Goal: Entertainment & Leisure: Consume media (video, audio)

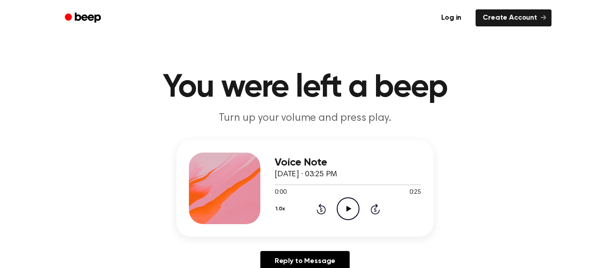
click at [351, 205] on icon "Play Audio" at bounding box center [348, 208] width 23 height 23
click at [338, 208] on icon "Play Audio" at bounding box center [348, 208] width 23 height 23
click at [350, 208] on icon at bounding box center [348, 208] width 5 height 6
click at [351, 203] on icon "Play Audio" at bounding box center [348, 208] width 23 height 23
click at [341, 209] on icon "Play Audio" at bounding box center [348, 208] width 23 height 23
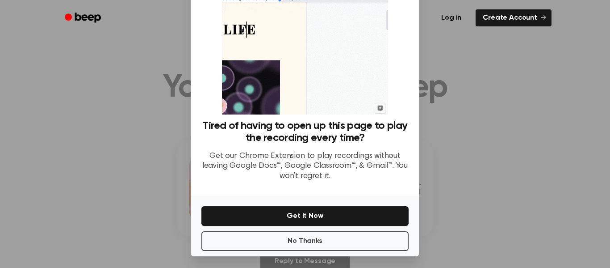
scroll to position [58, 0]
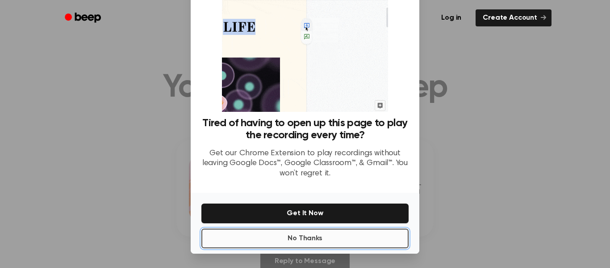
click at [273, 235] on button "No Thanks" at bounding box center [304, 238] width 207 height 20
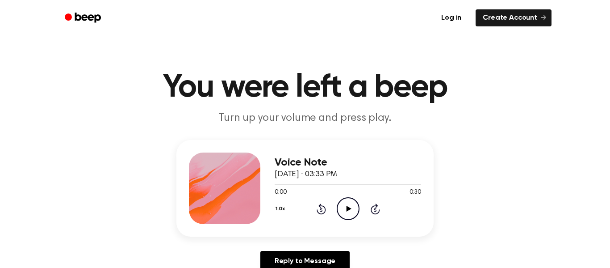
click at [352, 208] on icon "Play Audio" at bounding box center [348, 208] width 23 height 23
click at [348, 212] on icon "Pause Audio" at bounding box center [348, 208] width 23 height 23
click at [347, 212] on icon "Play Audio" at bounding box center [348, 208] width 23 height 23
click at [350, 212] on icon "Play Audio" at bounding box center [348, 208] width 23 height 23
click at [344, 214] on icon "Play Audio" at bounding box center [348, 208] width 23 height 23
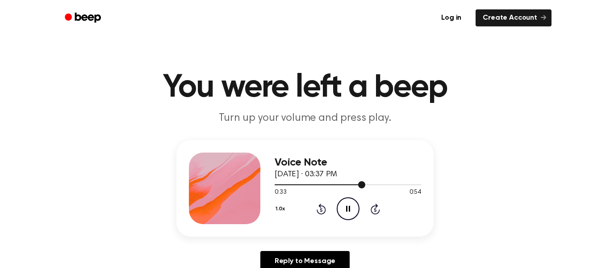
drag, startPoint x: 357, startPoint y: 182, endPoint x: 328, endPoint y: 182, distance: 29.0
click at [328, 182] on div at bounding box center [348, 183] width 147 height 7
click at [275, 183] on div at bounding box center [348, 183] width 147 height 7
click at [323, 208] on icon "Rewind 5 seconds" at bounding box center [321, 209] width 10 height 12
click at [346, 203] on icon "Play Audio" at bounding box center [348, 208] width 23 height 23
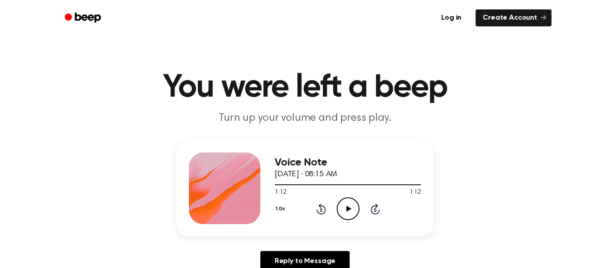
click at [346, 203] on icon "Play Audio" at bounding box center [348, 208] width 23 height 23
click at [318, 209] on icon "Rewind 5 seconds" at bounding box center [321, 209] width 10 height 12
click at [350, 208] on icon at bounding box center [348, 208] width 5 height 6
click at [350, 208] on icon at bounding box center [348, 208] width 4 height 6
click at [343, 206] on icon "Play Audio" at bounding box center [348, 208] width 23 height 23
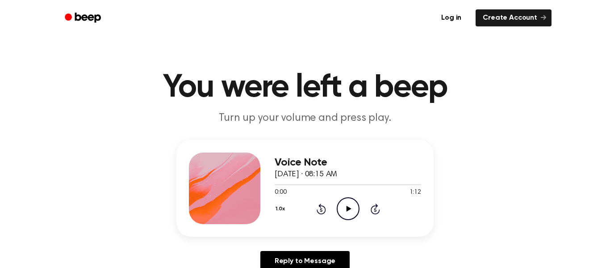
click at [343, 206] on icon "Play Audio" at bounding box center [348, 208] width 23 height 23
click at [322, 209] on icon "Rewind 5 seconds" at bounding box center [321, 209] width 10 height 12
click at [324, 208] on icon "Rewind 5 seconds" at bounding box center [321, 209] width 10 height 12
click at [352, 205] on icon "Pause Audio" at bounding box center [348, 208] width 23 height 23
click at [352, 205] on icon "Play Audio" at bounding box center [348, 208] width 23 height 23
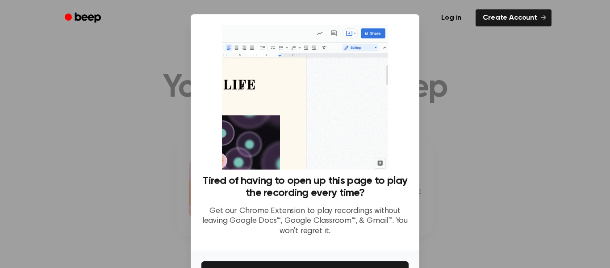
scroll to position [58, 0]
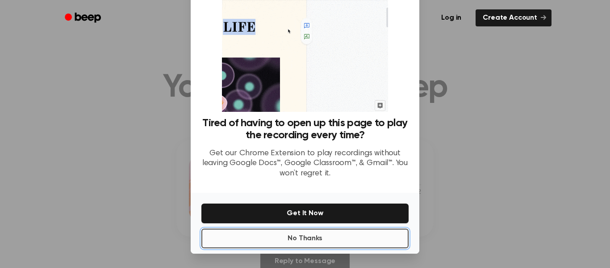
click at [300, 238] on button "No Thanks" at bounding box center [304, 238] width 207 height 20
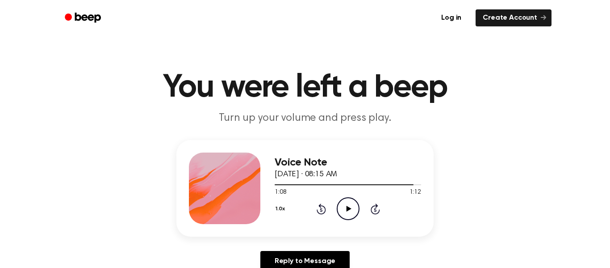
click at [348, 207] on icon "Play Audio" at bounding box center [348, 208] width 23 height 23
click at [350, 213] on icon "Play Audio" at bounding box center [348, 208] width 23 height 23
click at [344, 206] on icon "Play Audio" at bounding box center [348, 208] width 23 height 23
click at [343, 205] on icon "Play Audio" at bounding box center [348, 208] width 23 height 23
